Goal: Contribute content: Contribute content

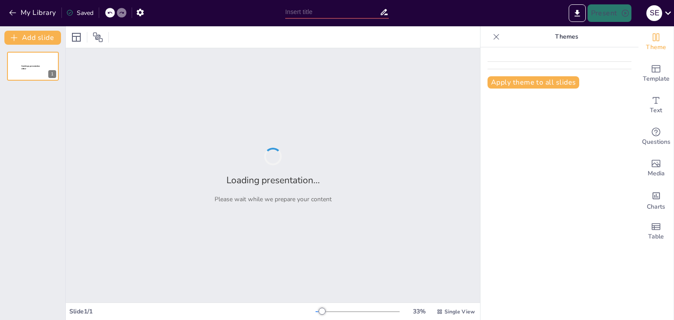
type input "De la Teoría a la Acción: Fases Clave del Proceso Administrativo"
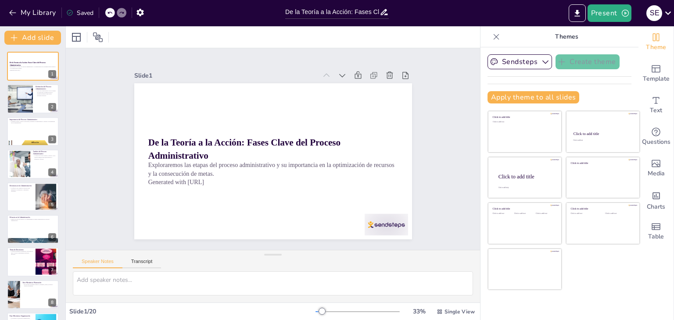
checkbox input "true"
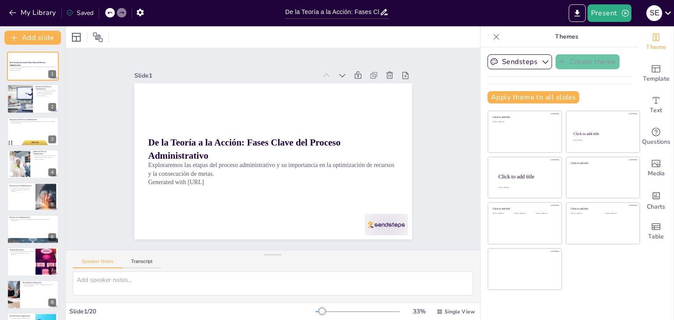
checkbox input "true"
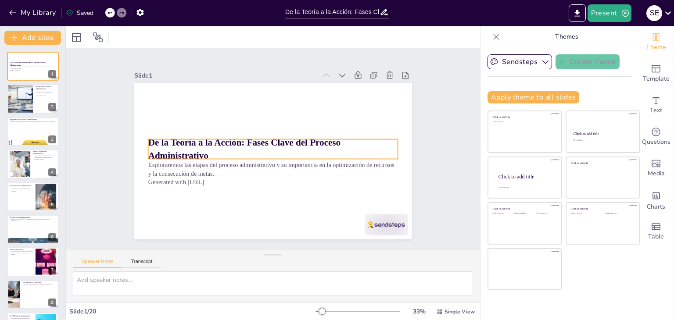
checkbox input "true"
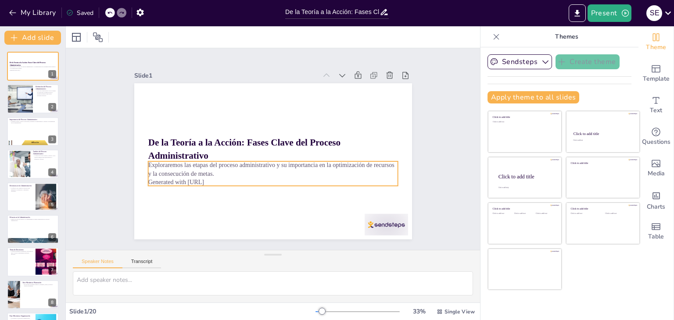
checkbox input "true"
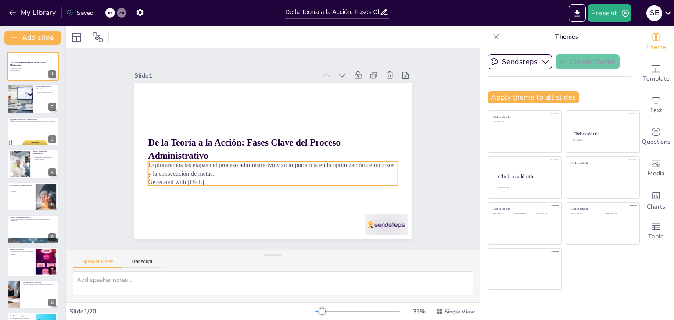
checkbox input "true"
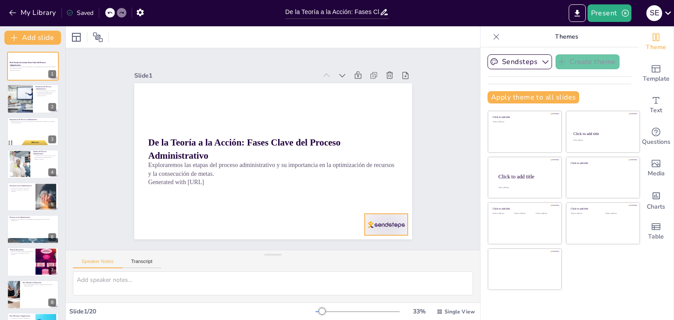
click at [377, 239] on div at bounding box center [357, 256] width 48 height 34
checkbox input "true"
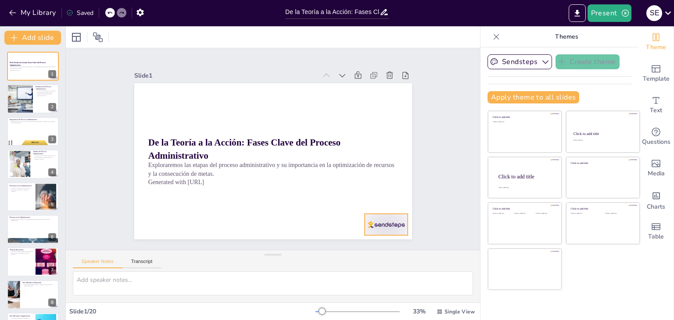
checkbox input "true"
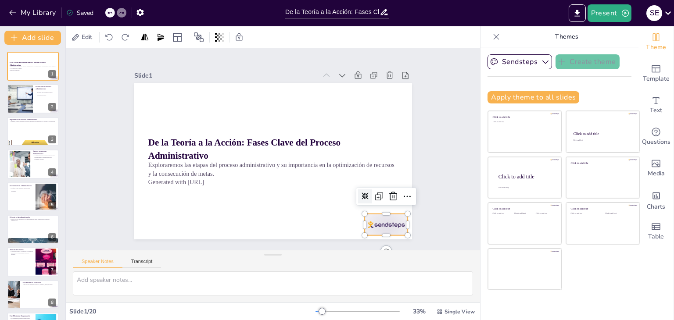
checkbox input "true"
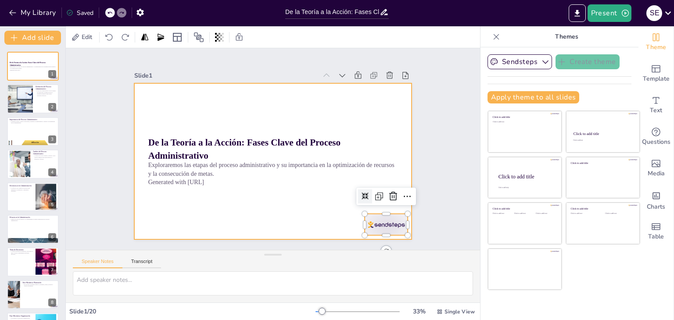
checkbox input "true"
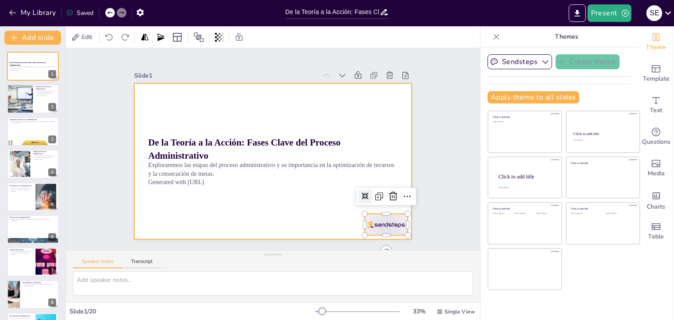
click at [333, 220] on div at bounding box center [266, 160] width 318 height 274
checkbox input "true"
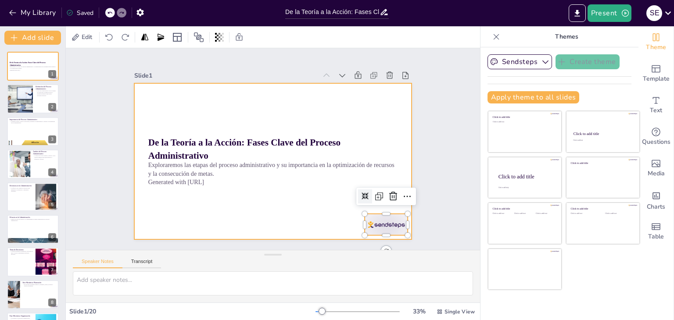
checkbox input "true"
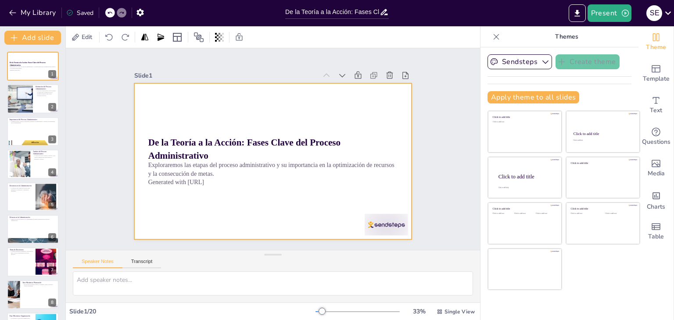
checkbox input "true"
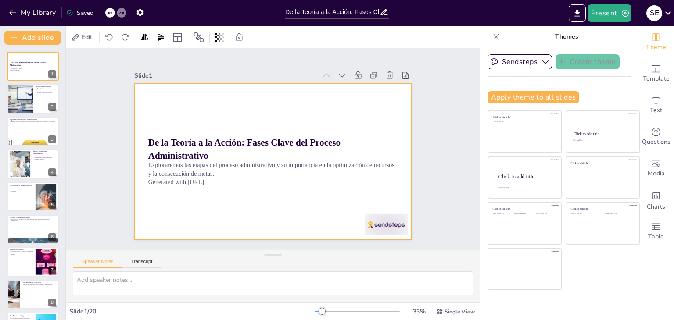
checkbox input "true"
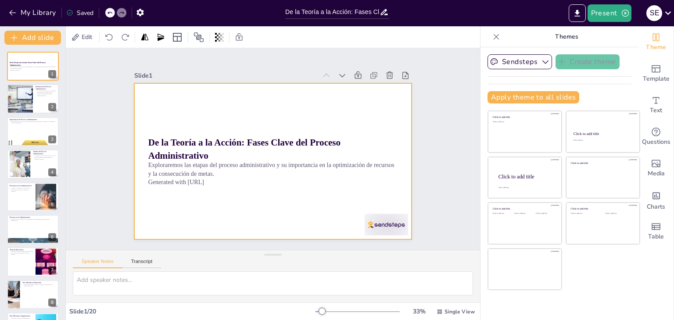
checkbox input "true"
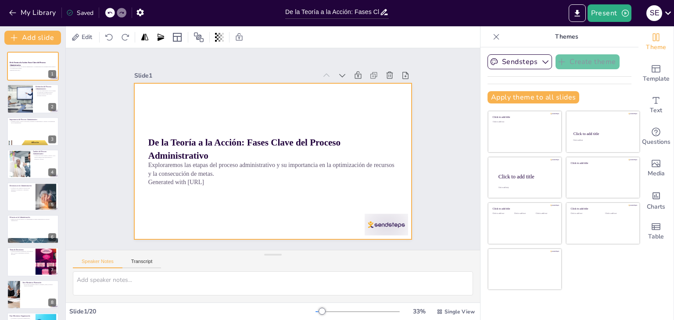
checkbox input "true"
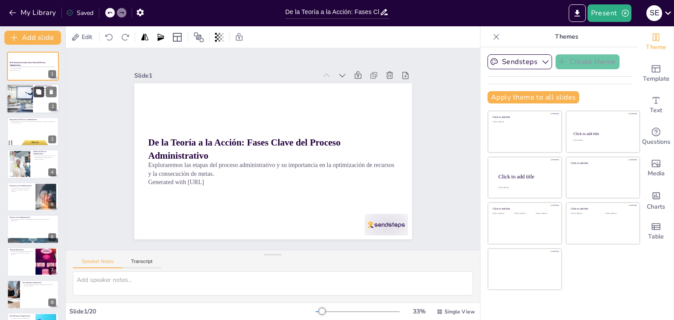
click at [39, 96] on button at bounding box center [38, 92] width 11 height 11
type textarea "El proceso administrativo se define como un conjunto de etapas que permiten a l…"
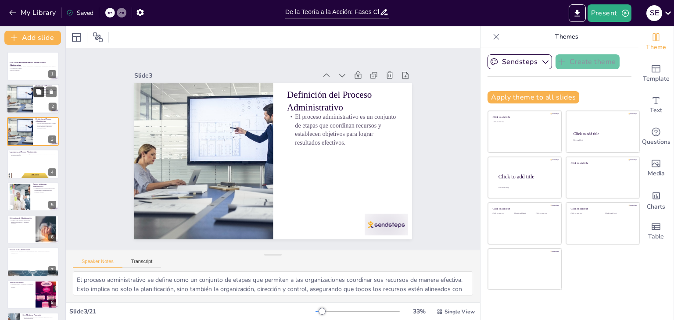
checkbox input "true"
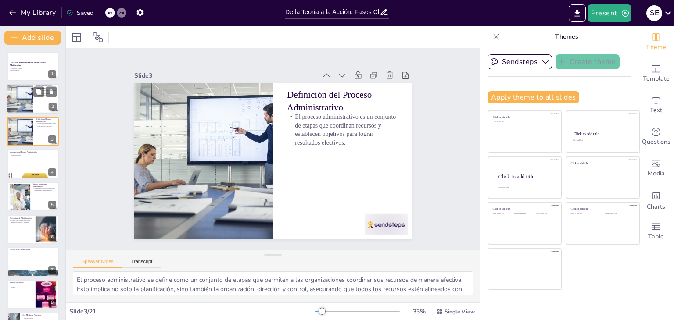
checkbox input "true"
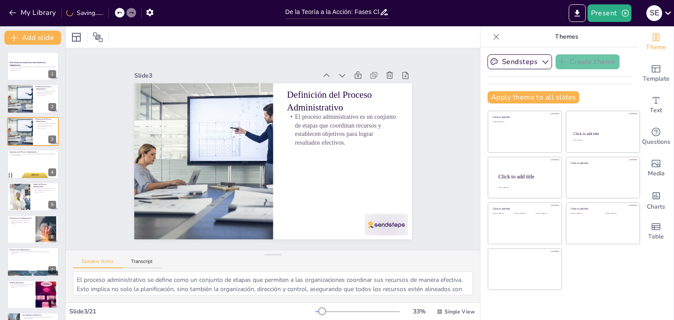
checkbox input "true"
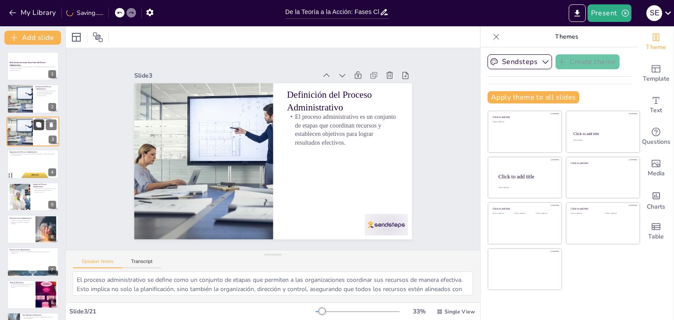
checkbox input "true"
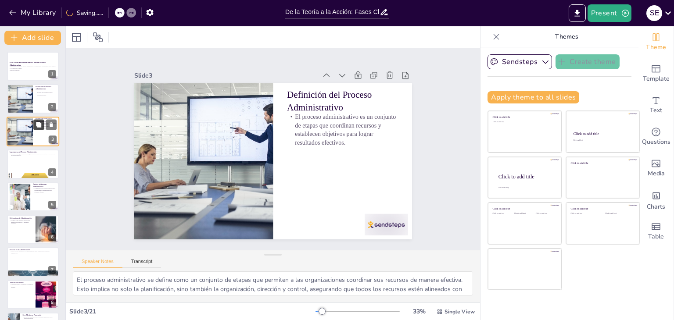
checkbox input "true"
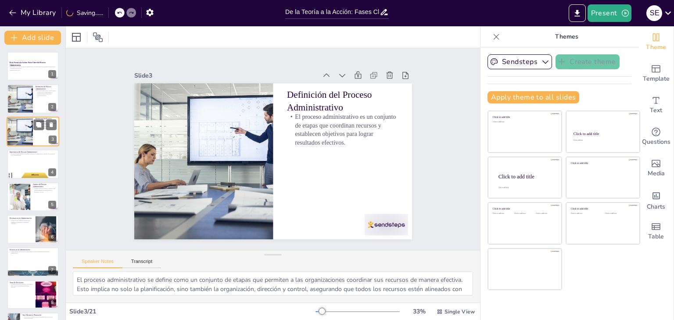
checkbox input "true"
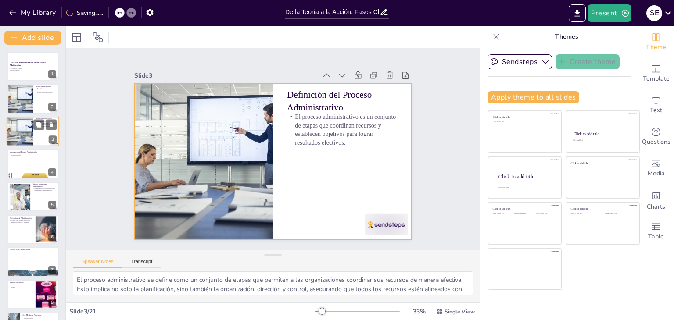
checkbox input "true"
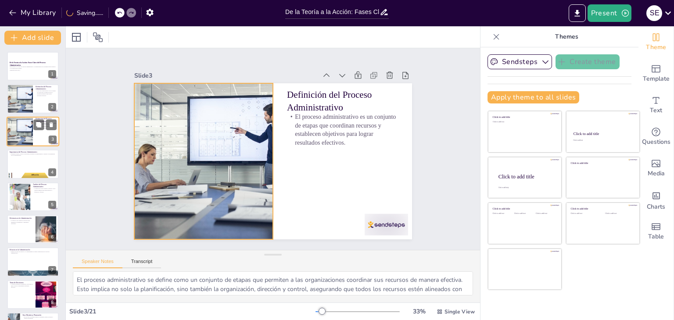
click at [28, 138] on div at bounding box center [19, 132] width 59 height 30
checkbox input "true"
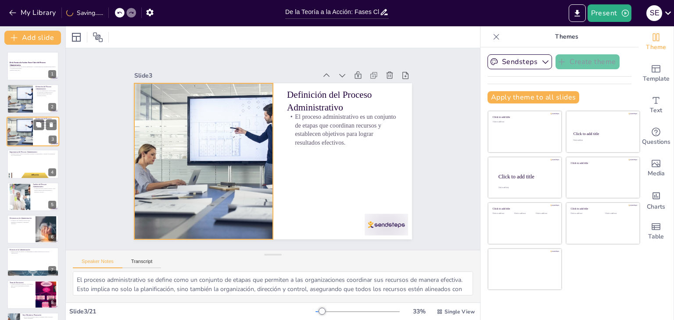
checkbox input "true"
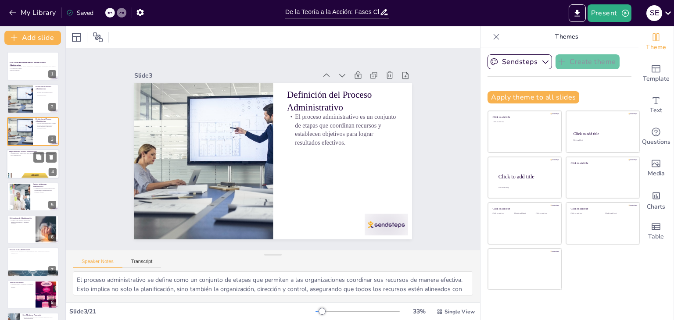
checkbox input "true"
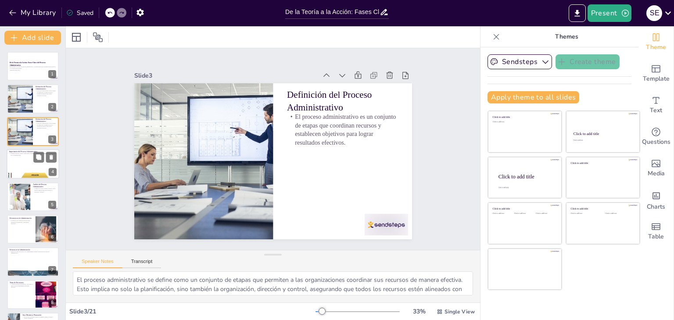
checkbox input "true"
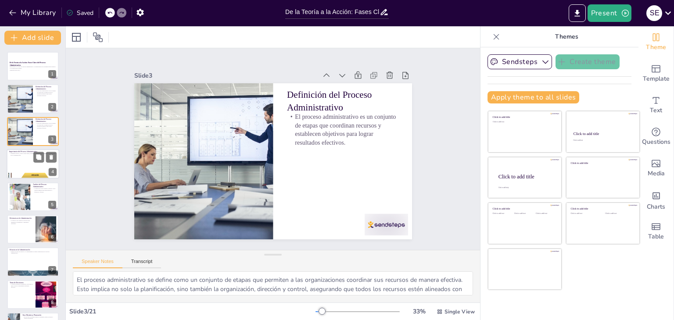
checkbox input "true"
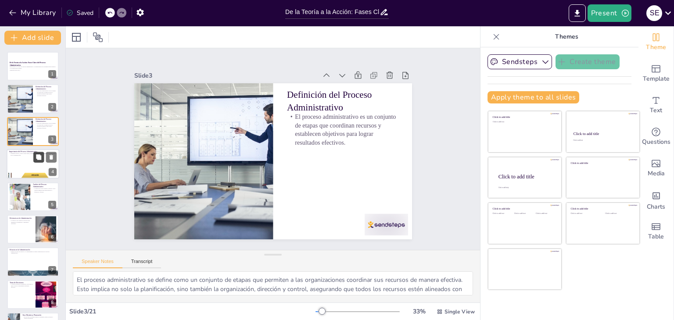
checkbox input "true"
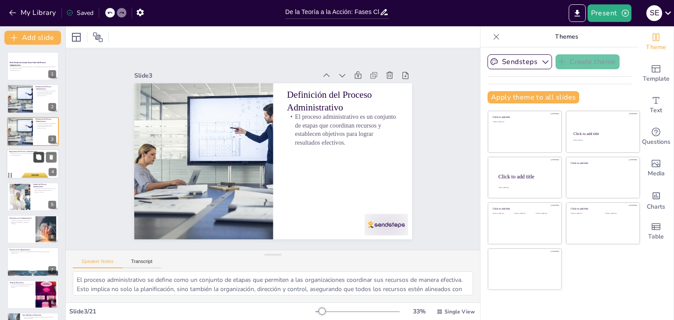
click at [34, 161] on button at bounding box center [38, 157] width 11 height 11
type textarea "La importancia del proceso administrativo radica en su capacidad para optimizar…"
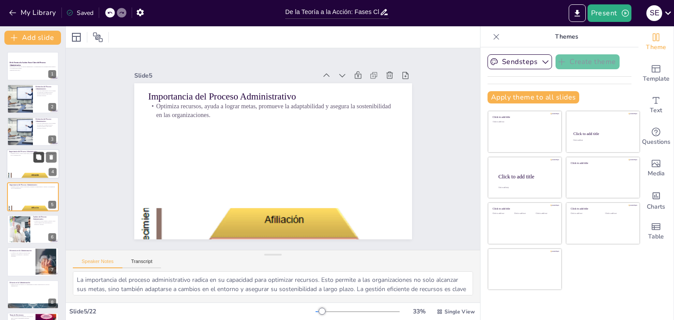
checkbox input "true"
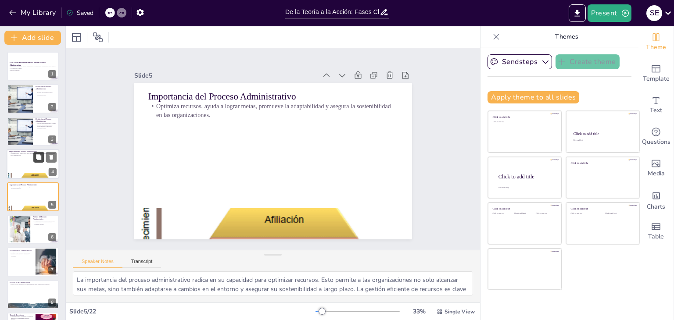
checkbox input "true"
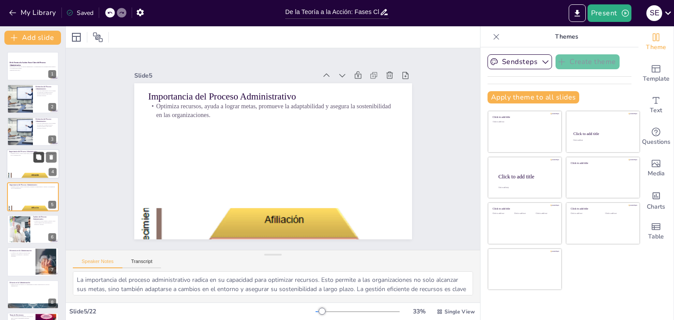
scroll to position [14, 0]
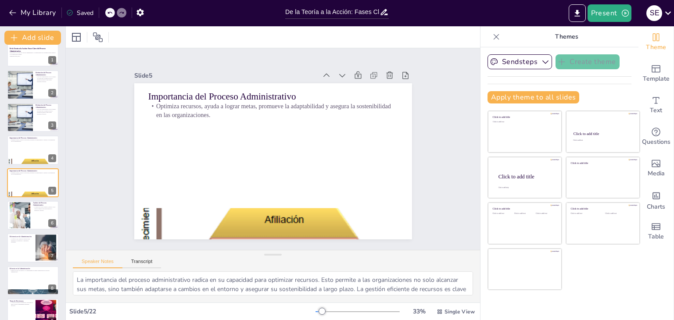
checkbox input "true"
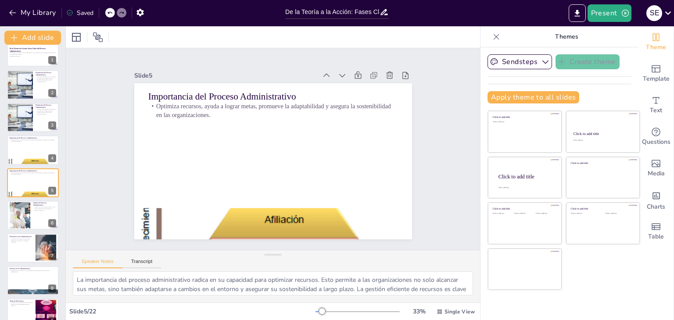
checkbox input "true"
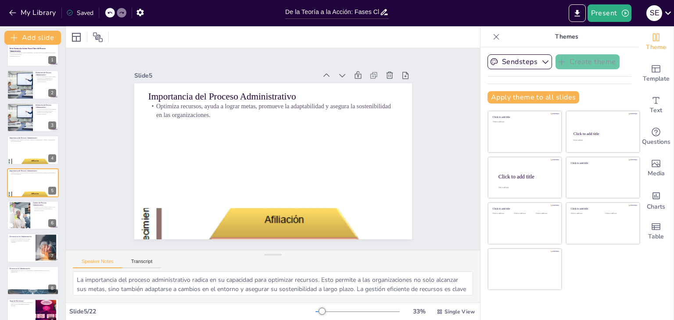
checkbox input "true"
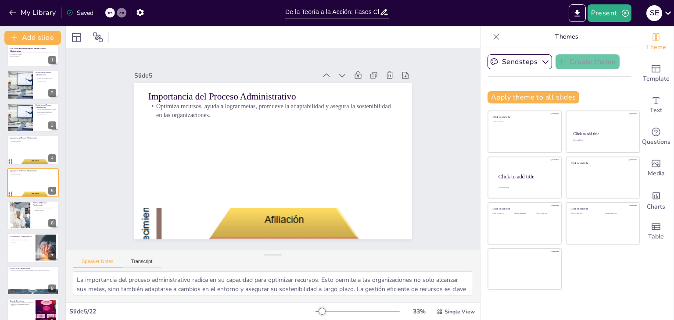
checkbox input "true"
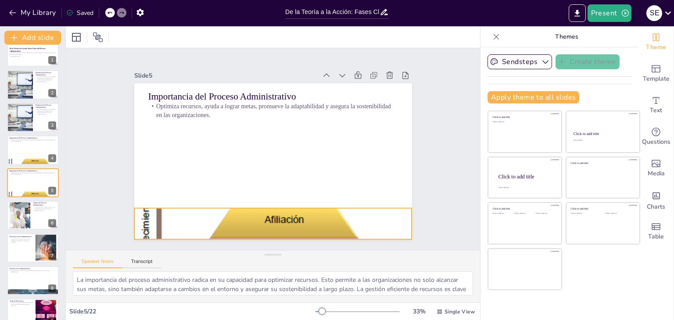
checkbox input "true"
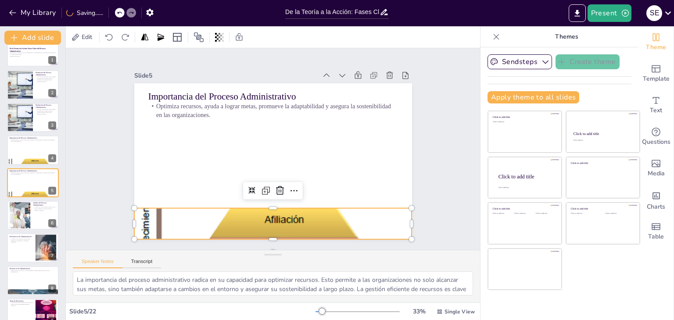
click at [283, 224] on div at bounding box center [250, 220] width 324 height 269
checkbox input "true"
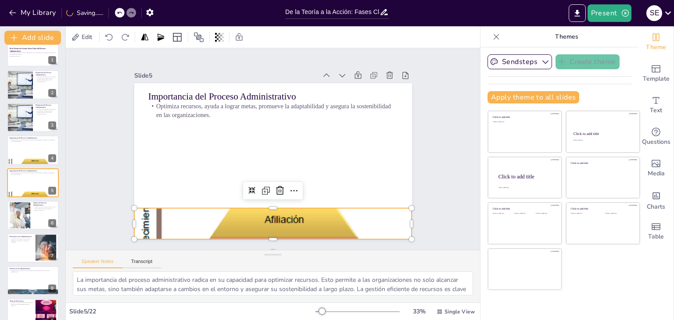
checkbox input "true"
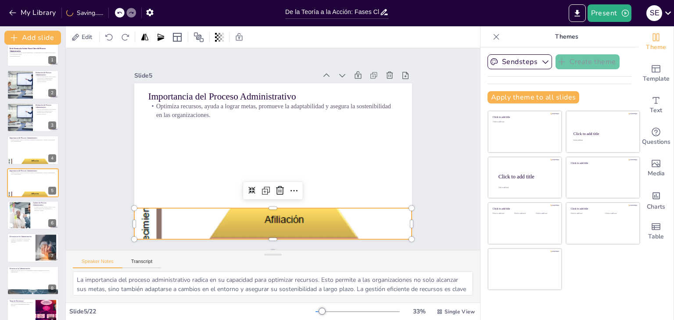
checkbox input "true"
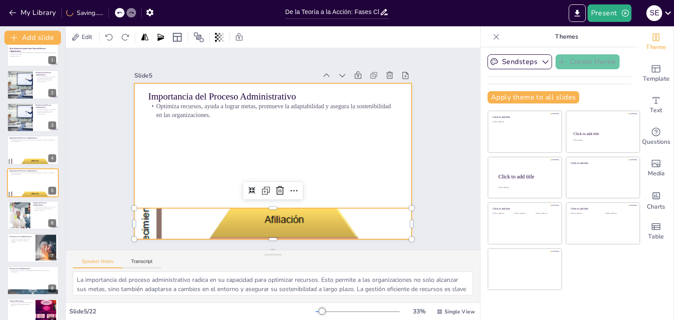
checkbox input "true"
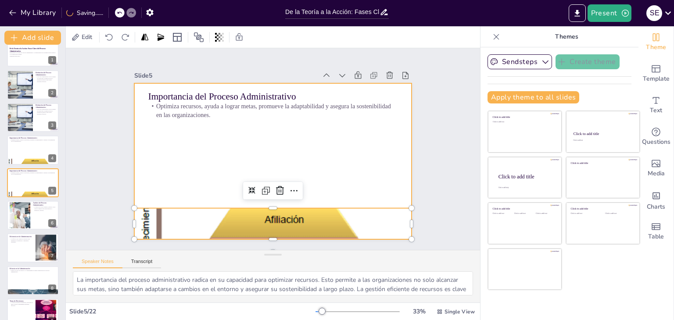
click at [173, 158] on div at bounding box center [284, 155] width 274 height 318
checkbox input "true"
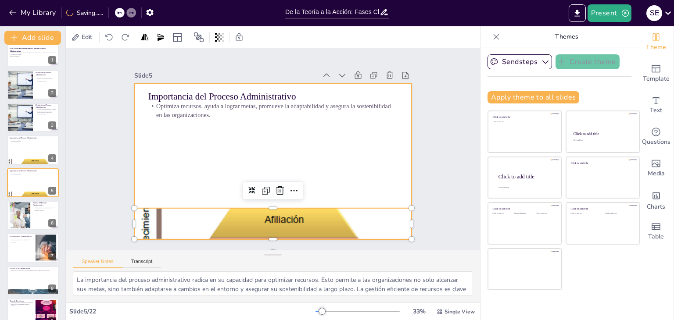
checkbox input "true"
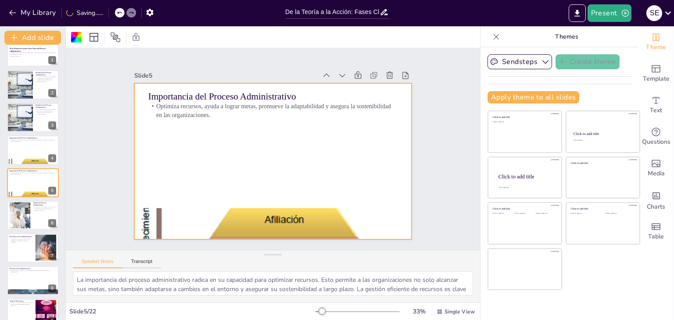
checkbox input "true"
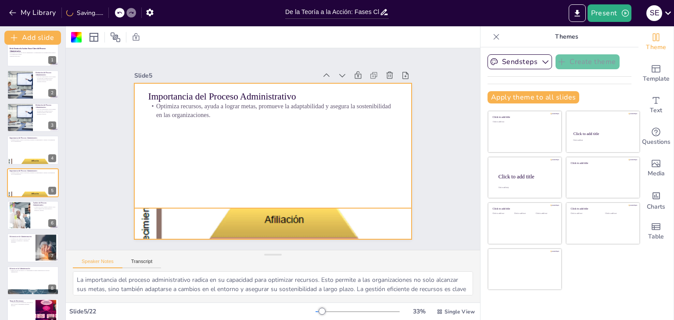
checkbox input "true"
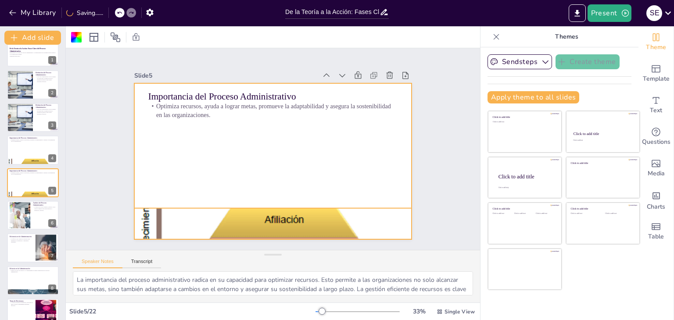
click at [265, 171] on div at bounding box center [273, 74] width 278 height 193
checkbox input "true"
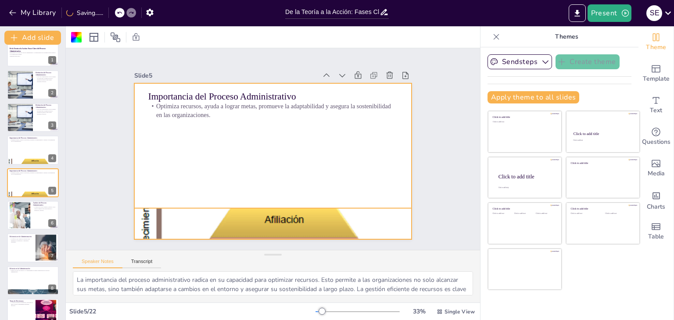
checkbox input "true"
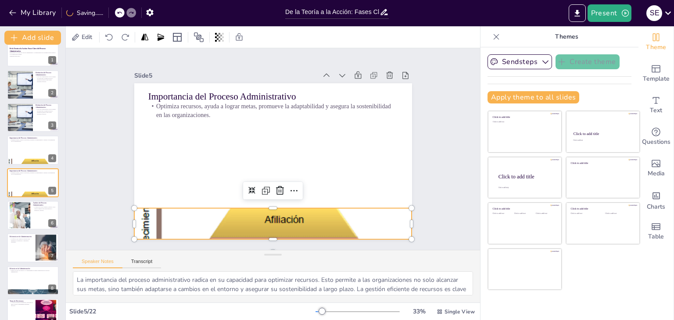
checkbox input "true"
click at [266, 203] on div at bounding box center [250, 199] width 257 height 119
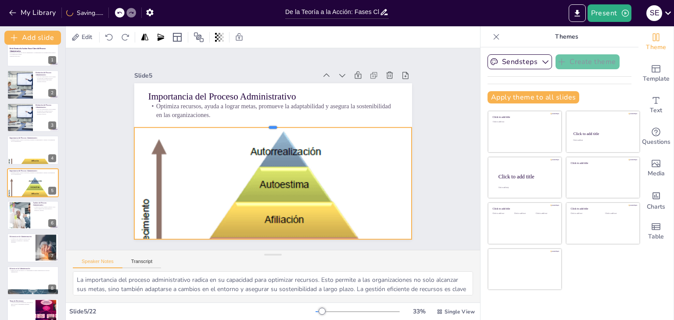
drag, startPoint x: 267, startPoint y: 204, endPoint x: 272, endPoint y: 123, distance: 80.9
click at [272, 123] on div at bounding box center [280, 125] width 266 height 93
click at [173, 175] on div at bounding box center [256, 222] width 311 height 247
click at [173, 175] on div at bounding box center [223, 204] width 336 height 329
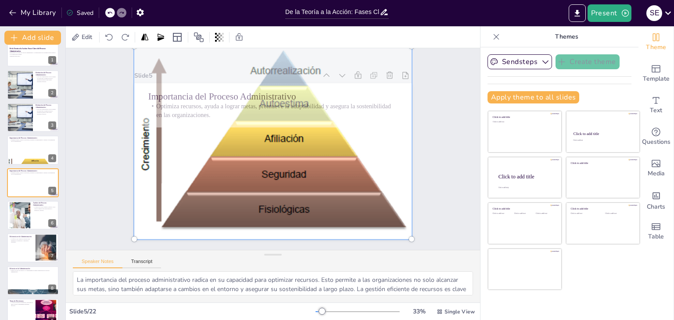
drag, startPoint x: 173, startPoint y: 175, endPoint x: 179, endPoint y: 61, distance: 114.6
click at [179, 61] on div at bounding box center [274, 143] width 324 height 259
click at [351, 293] on div at bounding box center [347, 296] width 7 height 7
click at [233, 306] on div at bounding box center [229, 309] width 7 height 7
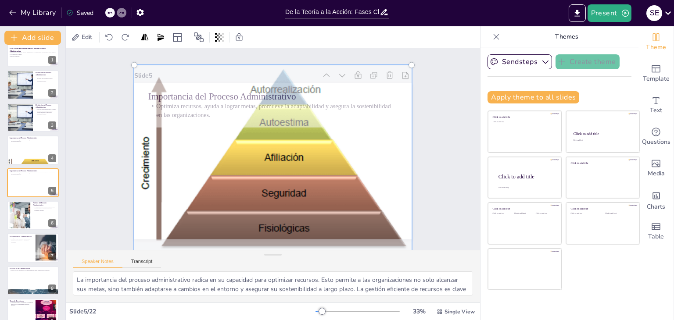
drag, startPoint x: 342, startPoint y: 178, endPoint x: 337, endPoint y: 197, distance: 19.5
click at [337, 197] on div at bounding box center [270, 161] width 324 height 259
click at [439, 191] on div "Slide 1 De la Teoría a la Acción: Fases Clave del Proceso Administrativo Explor…" at bounding box center [273, 149] width 456 height 320
